Goal: Transaction & Acquisition: Purchase product/service

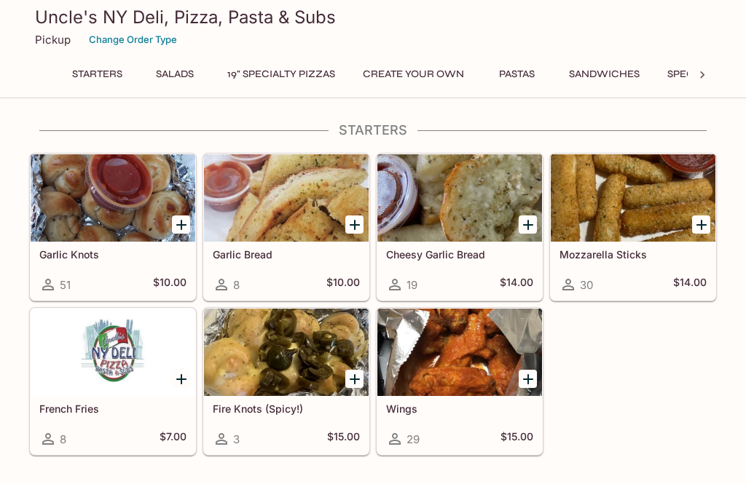
click at [98, 249] on h5 "Garlic Knots" at bounding box center [112, 254] width 147 height 12
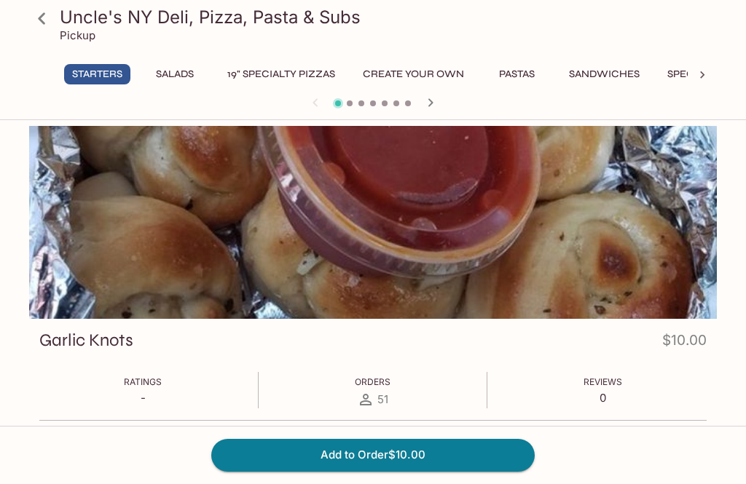
click at [347, 238] on div at bounding box center [373, 222] width 688 height 193
click at [347, 237] on div at bounding box center [373, 222] width 688 height 193
click at [348, 236] on div at bounding box center [373, 222] width 688 height 193
click at [39, 27] on icon at bounding box center [41, 18] width 25 height 25
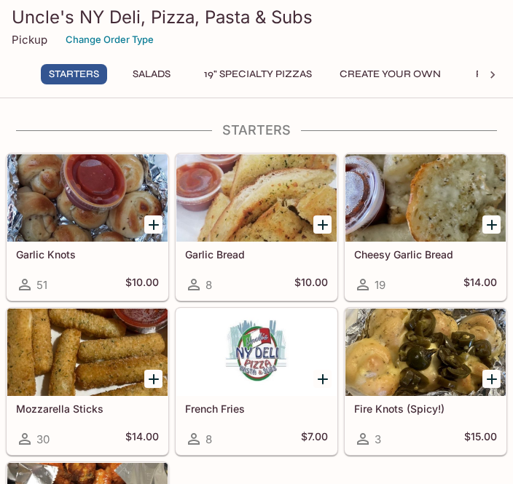
click at [203, 36] on div "Pickup Change Order Type" at bounding box center [257, 39] width 490 height 23
